Goal: Task Accomplishment & Management: Complete application form

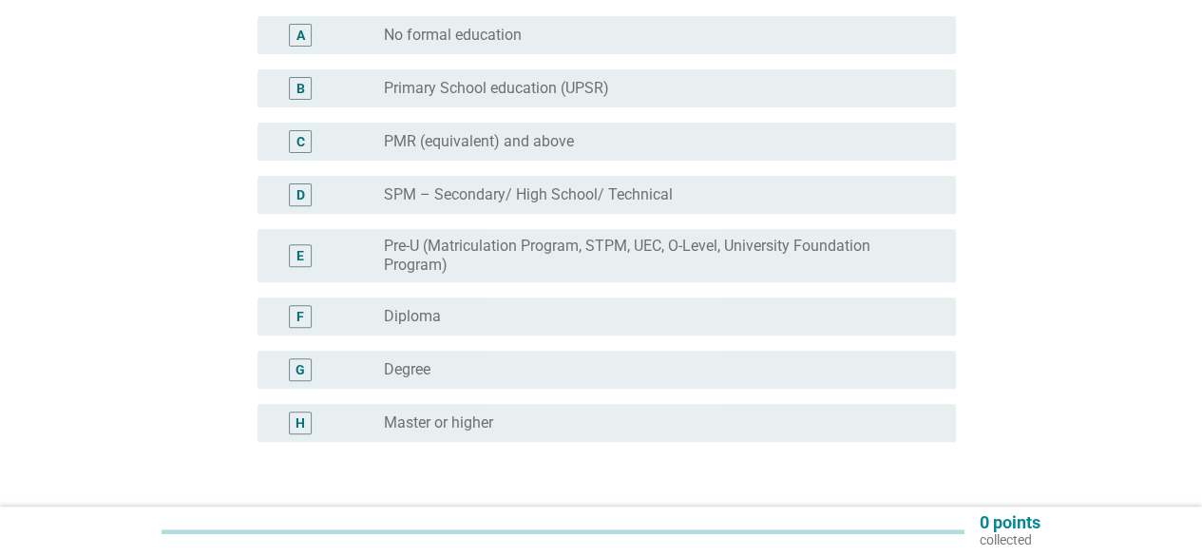
scroll to position [255, 0]
click at [295, 372] on div "G" at bounding box center [300, 366] width 23 height 23
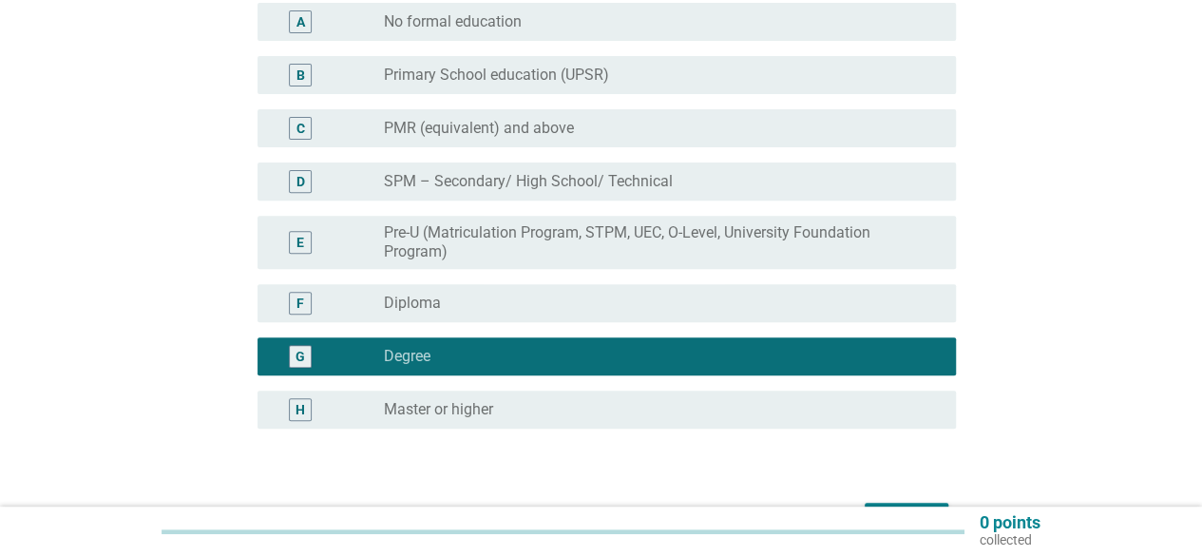
scroll to position [386, 0]
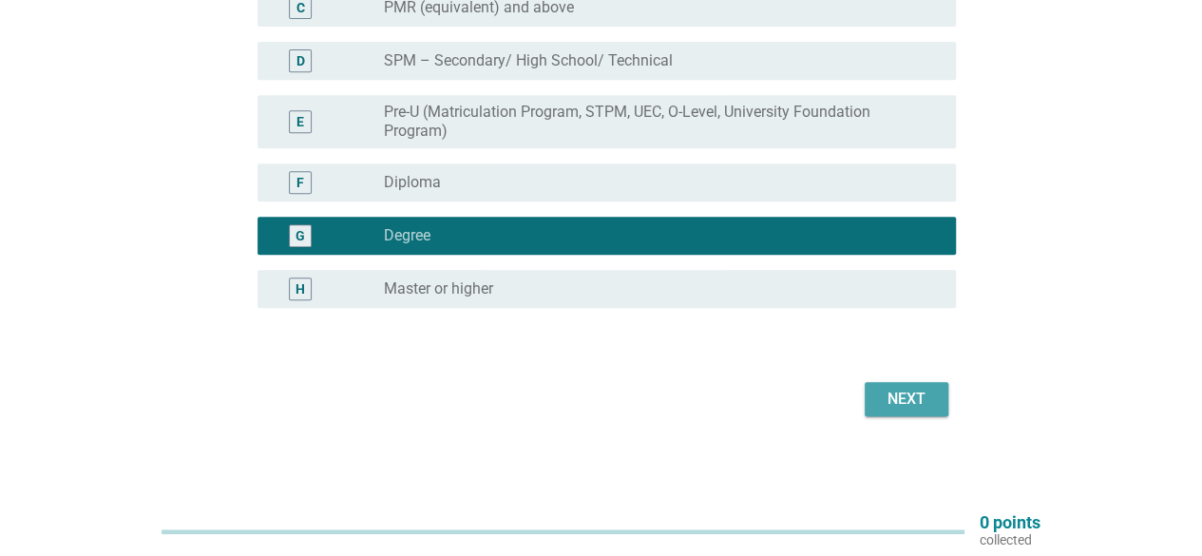
click at [899, 397] on div "Next" at bounding box center [906, 399] width 53 height 23
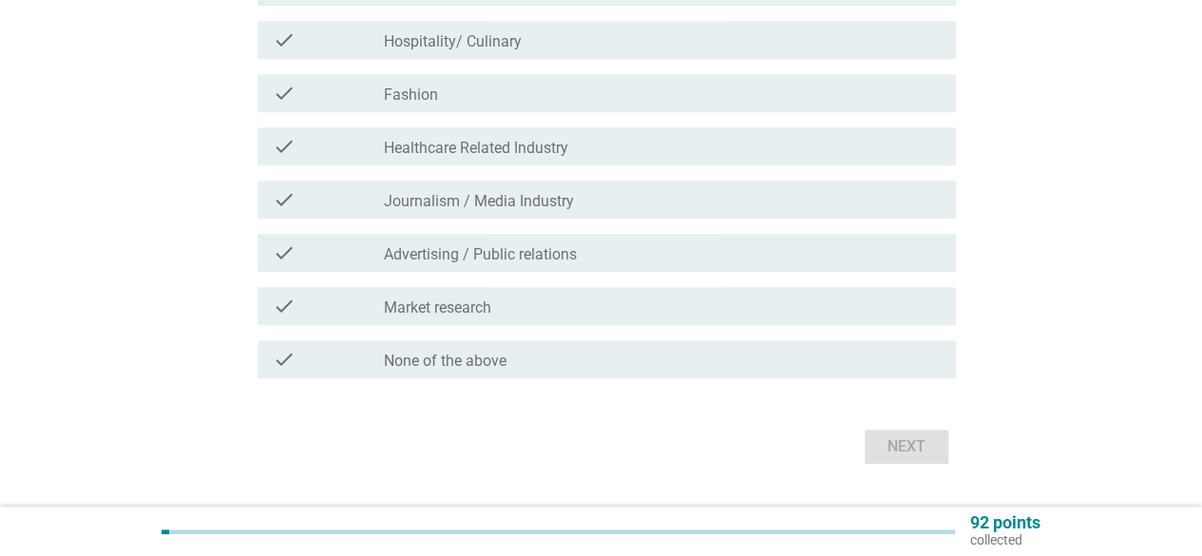
scroll to position [615, 0]
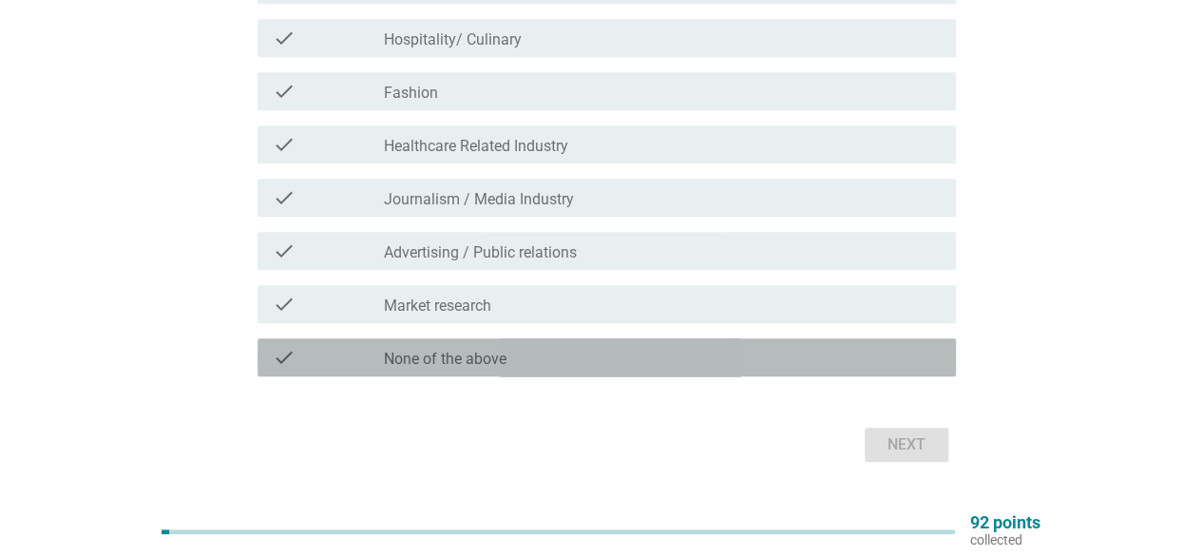
click at [597, 355] on div "check_box_outline_blank None of the above" at bounding box center [662, 357] width 557 height 23
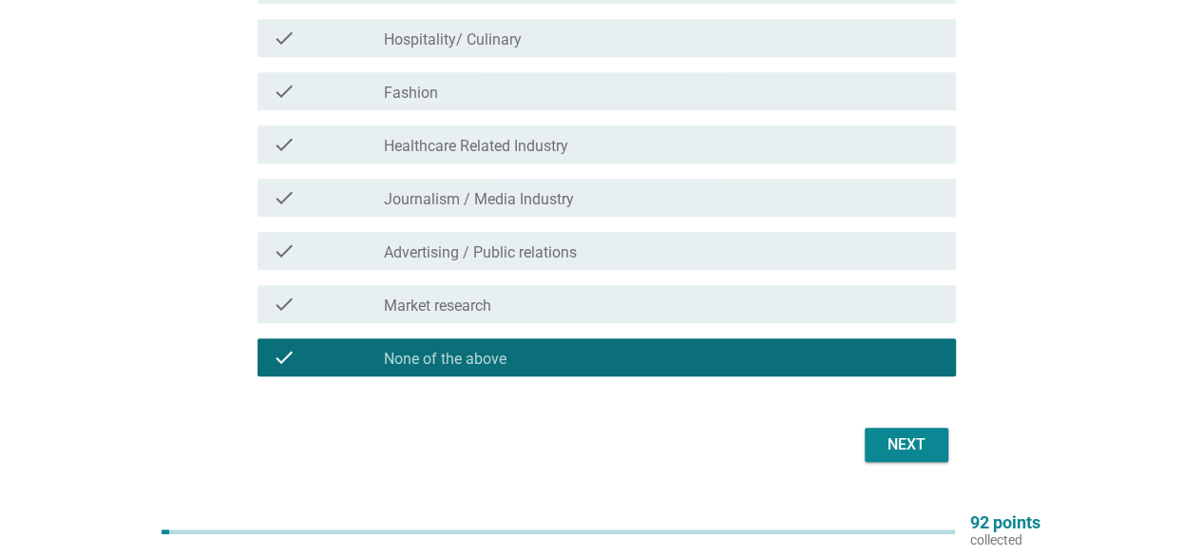
click at [883, 448] on div "Next" at bounding box center [906, 444] width 53 height 23
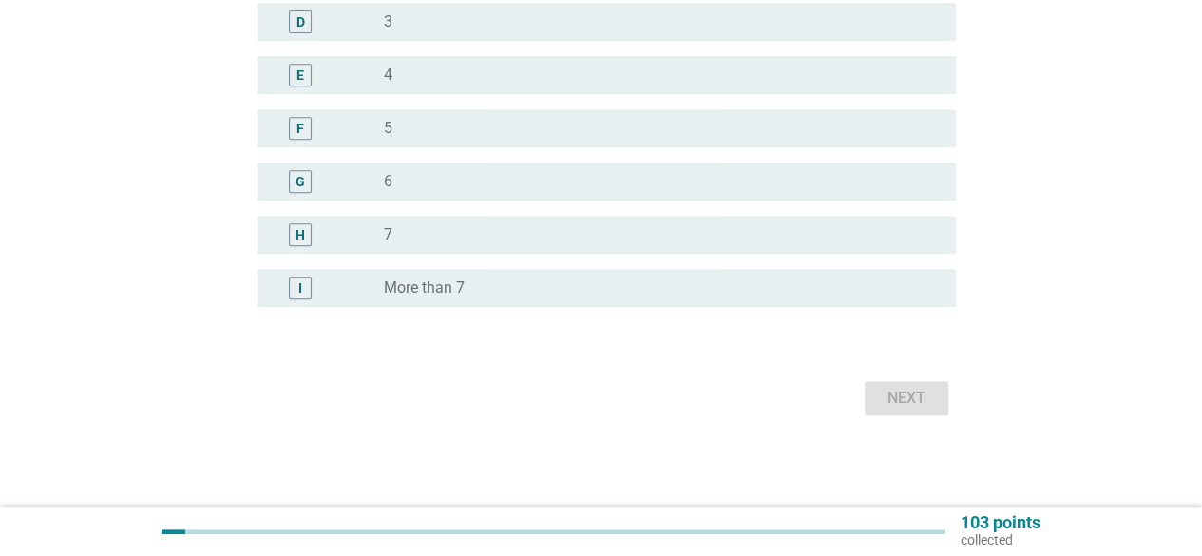
scroll to position [0, 0]
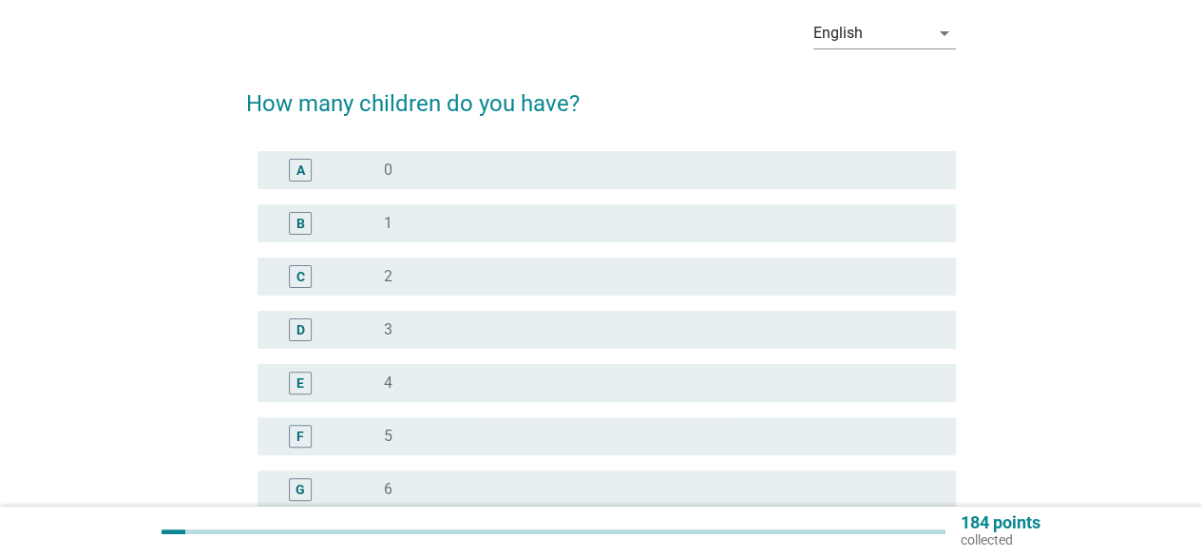
click at [707, 161] on div "radio_button_unchecked 0" at bounding box center [655, 170] width 542 height 19
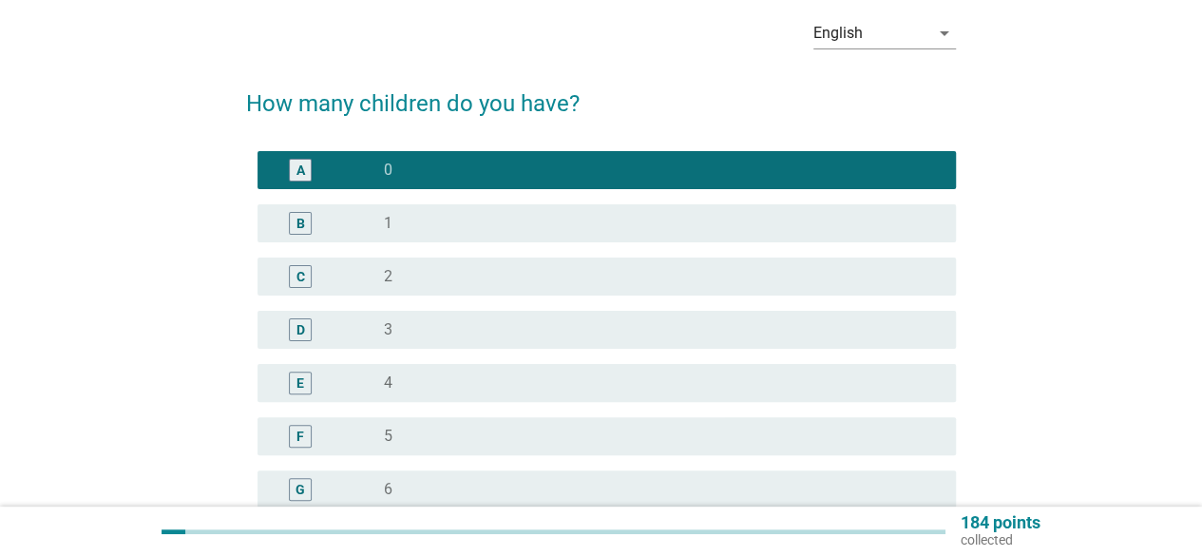
scroll to position [390, 0]
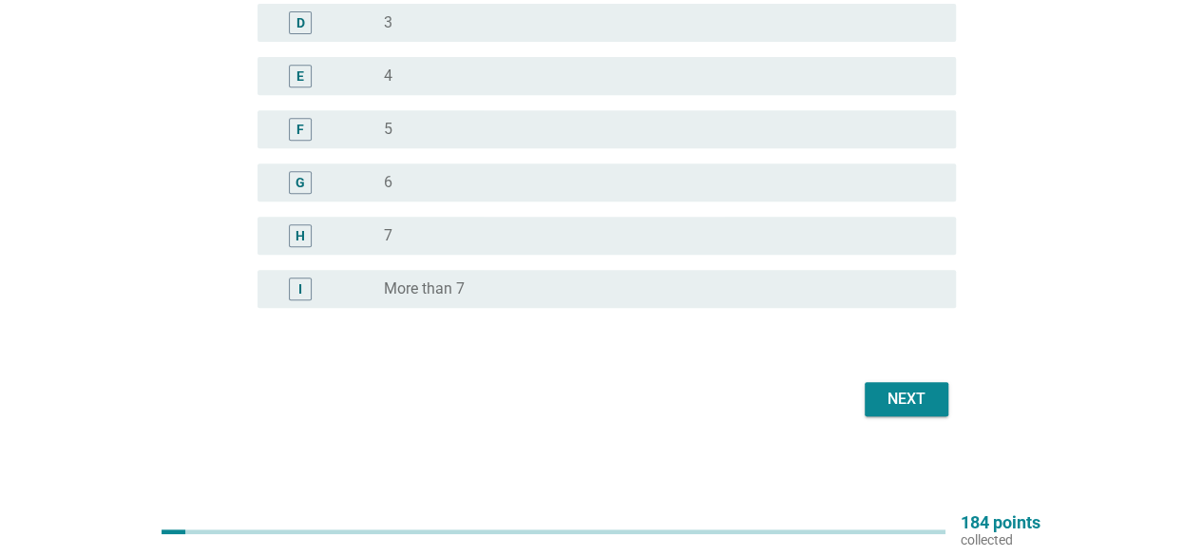
click at [924, 407] on div "Next" at bounding box center [906, 399] width 53 height 23
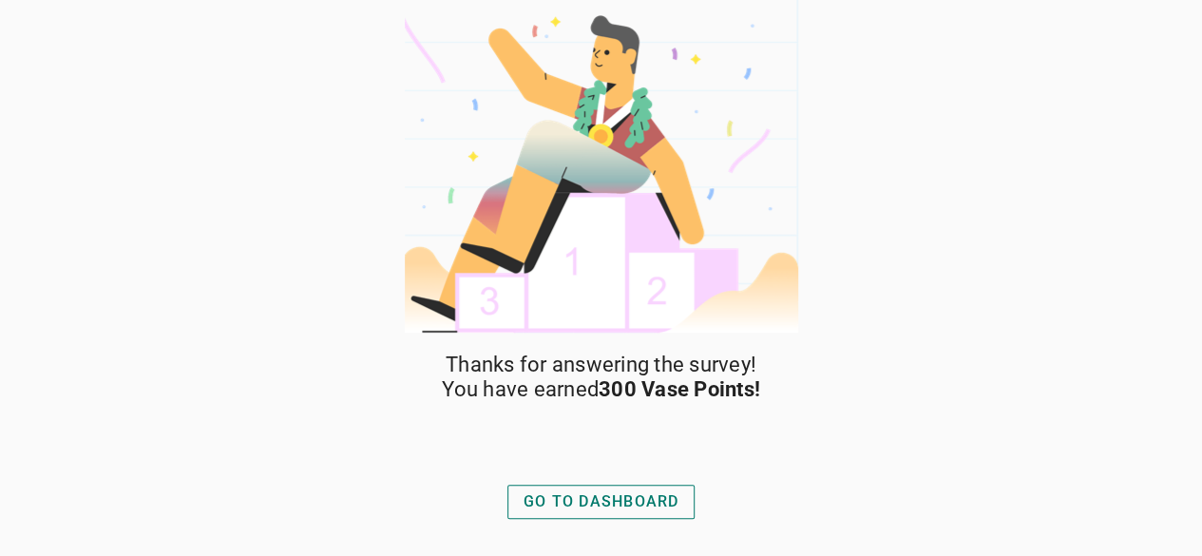
click at [613, 513] on button "GO TO DASHBOARD" at bounding box center [602, 502] width 188 height 34
